Goal: Task Accomplishment & Management: Use online tool/utility

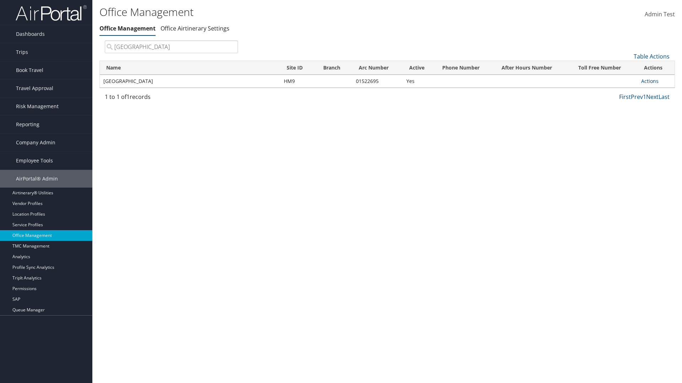
type input "[GEOGRAPHIC_DATA]"
click at [649, 81] on link "Actions" at bounding box center [649, 81] width 17 height 7
click at [626, 115] on link "Manage Banner Ads" at bounding box center [626, 116] width 60 height 12
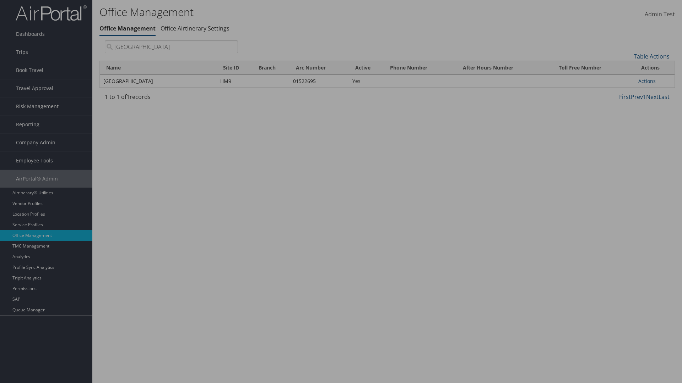
click at [0, 0] on link "Table Actions" at bounding box center [0, 0] width 0 height 0
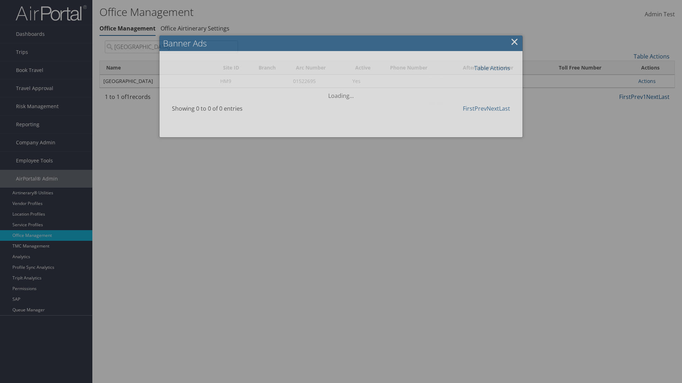
click at [468, 79] on link "New Record" at bounding box center [467, 79] width 93 height 12
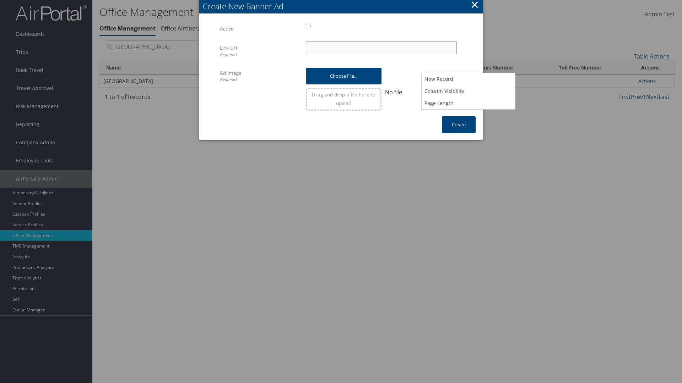
click at [381, 48] on input "Link Url Required" at bounding box center [381, 47] width 151 height 13
type input "[DOMAIN_NAME]"
click at [343, 73] on input "file" at bounding box center [343, 73] width 75 height 10
type input "C:\fakepath\Test.PNG"
